Goal: Check status: Check status

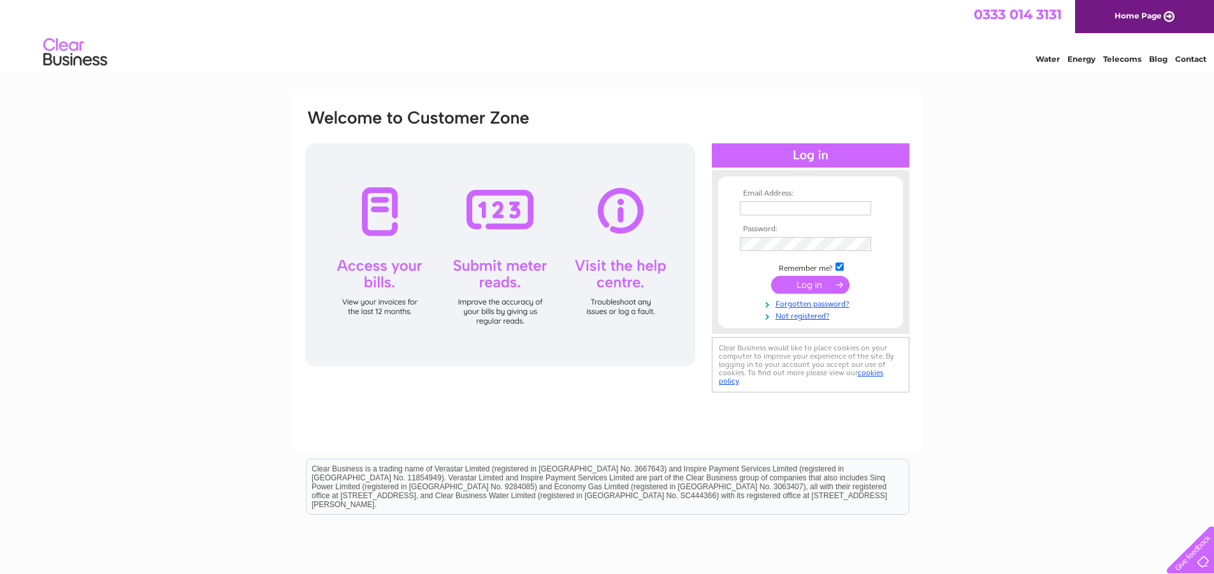
type input "steve@southcityelectrical.com"
click at [816, 286] on input "submit" at bounding box center [810, 285] width 78 height 18
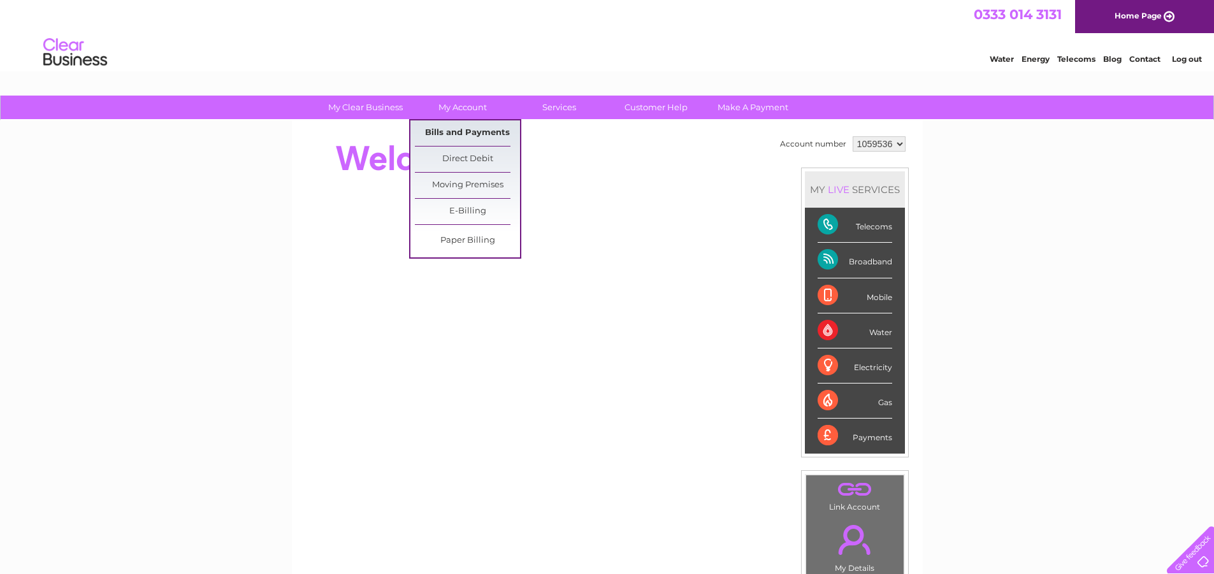
click at [457, 135] on link "Bills and Payments" at bounding box center [467, 132] width 105 height 25
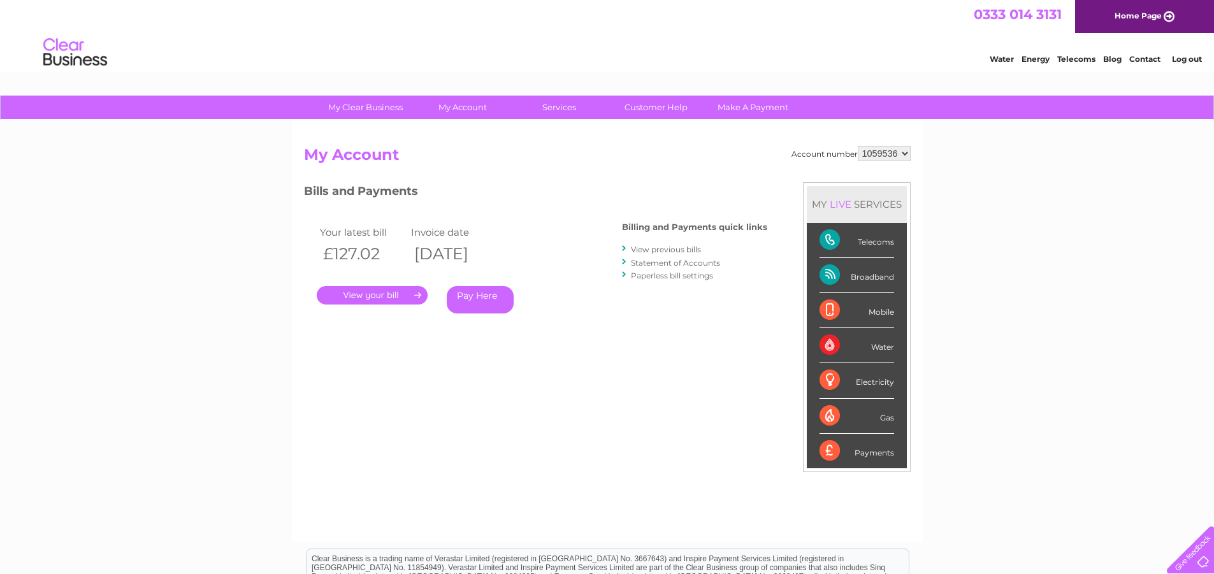
click at [385, 294] on link "." at bounding box center [372, 295] width 111 height 18
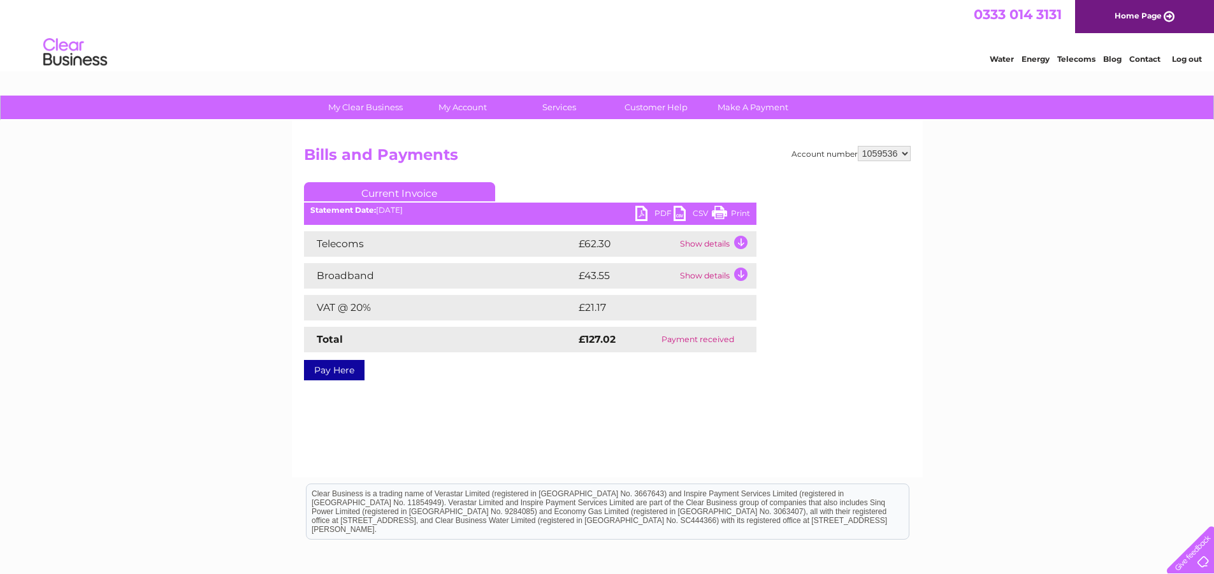
click at [734, 210] on link "Print" at bounding box center [731, 215] width 38 height 18
click at [646, 210] on link "PDF" at bounding box center [655, 215] width 38 height 18
